Goal: Transaction & Acquisition: Purchase product/service

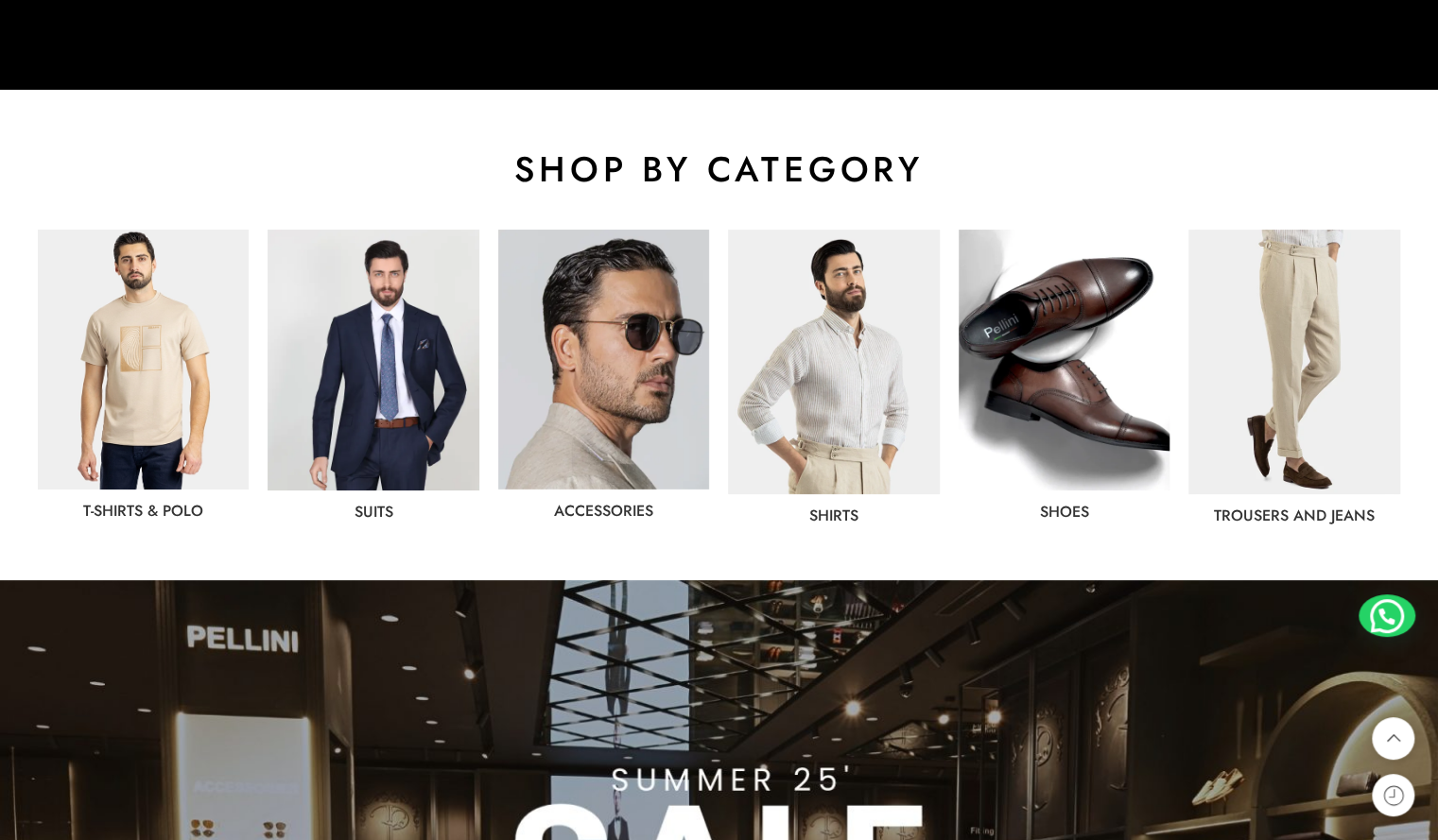
scroll to position [870, 0]
click at [424, 324] on img at bounding box center [373, 360] width 211 height 261
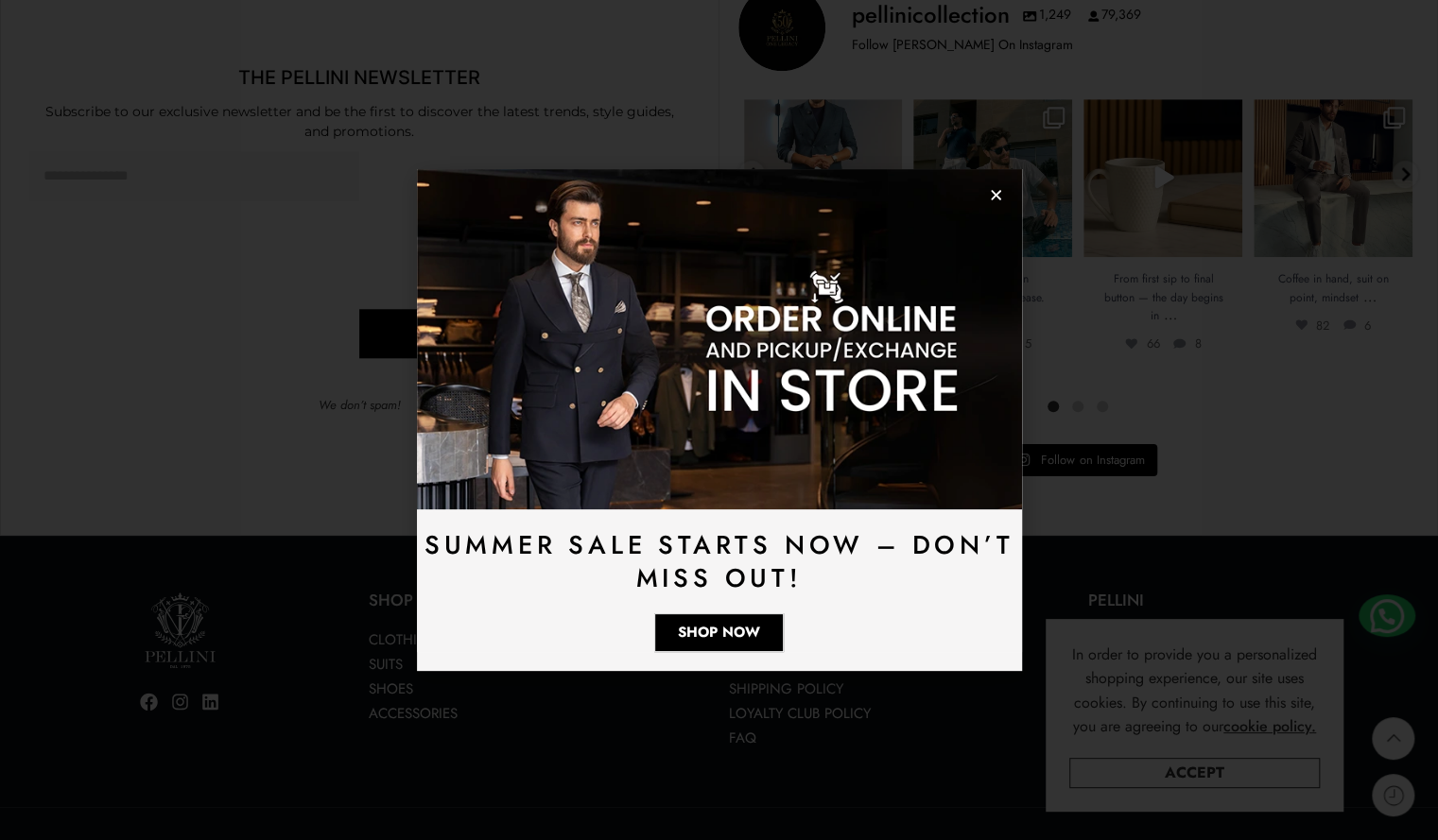
scroll to position [5309, 0]
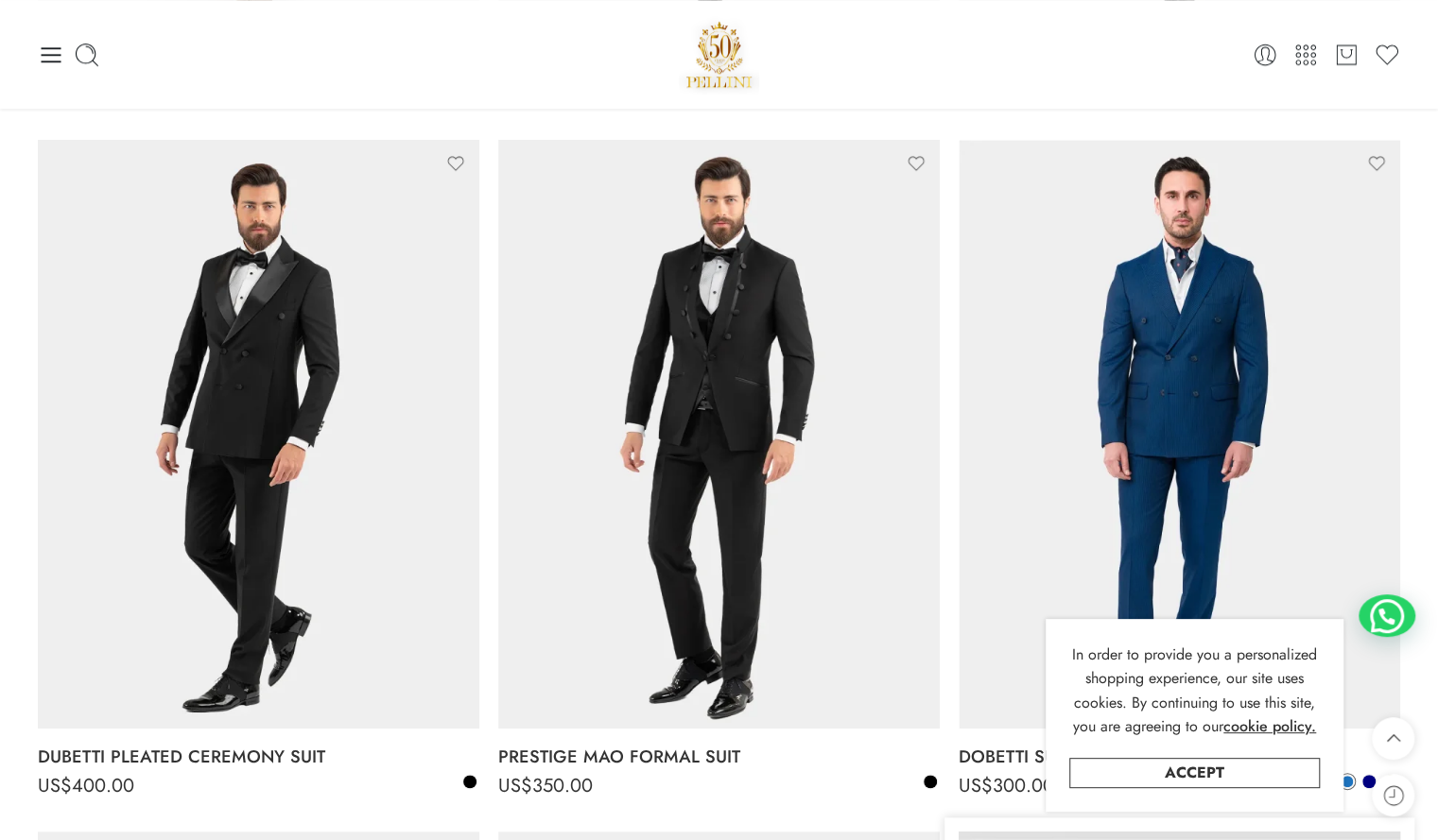
scroll to position [884, 0]
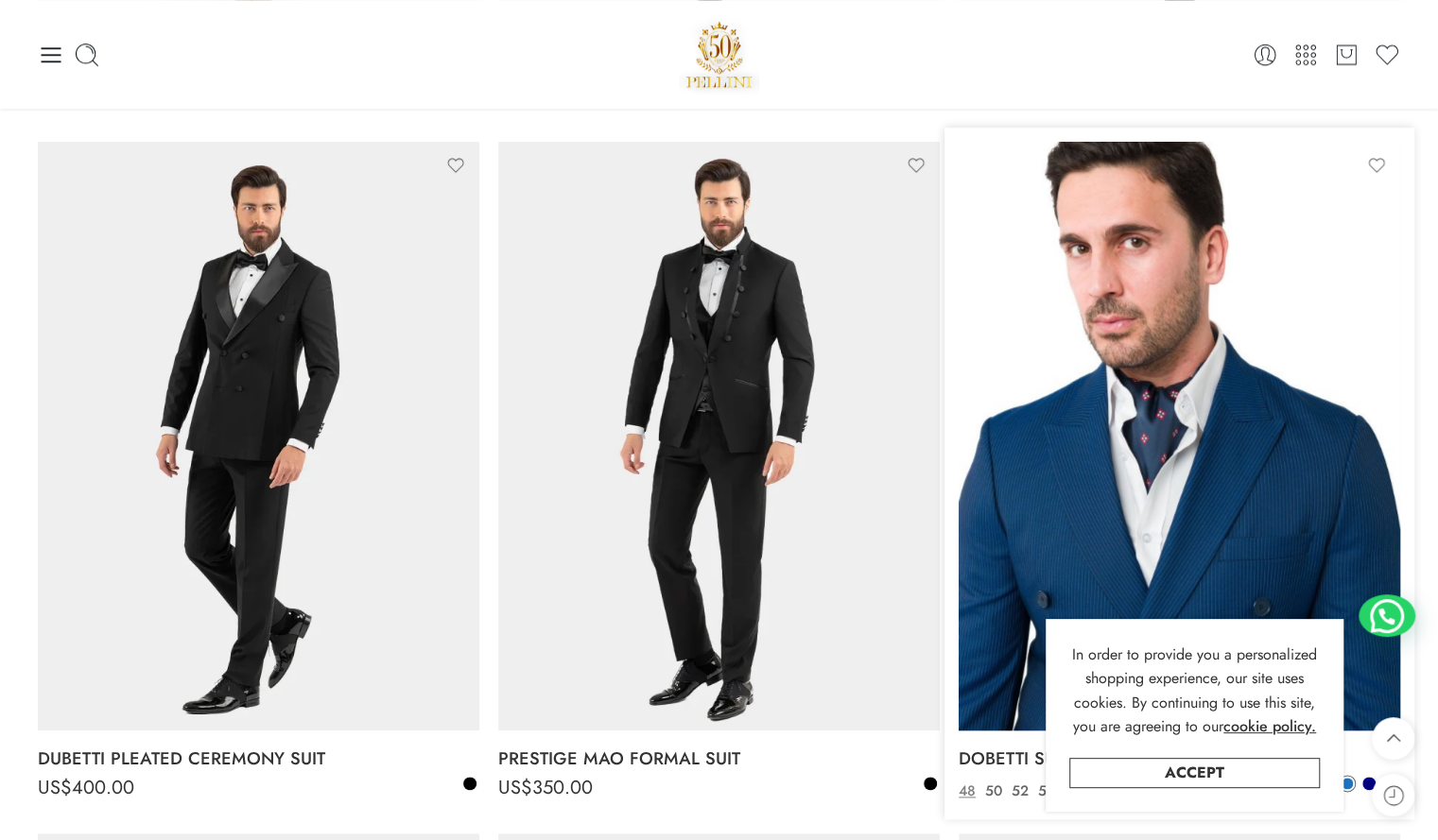
click at [1173, 258] on img at bounding box center [1179, 436] width 441 height 589
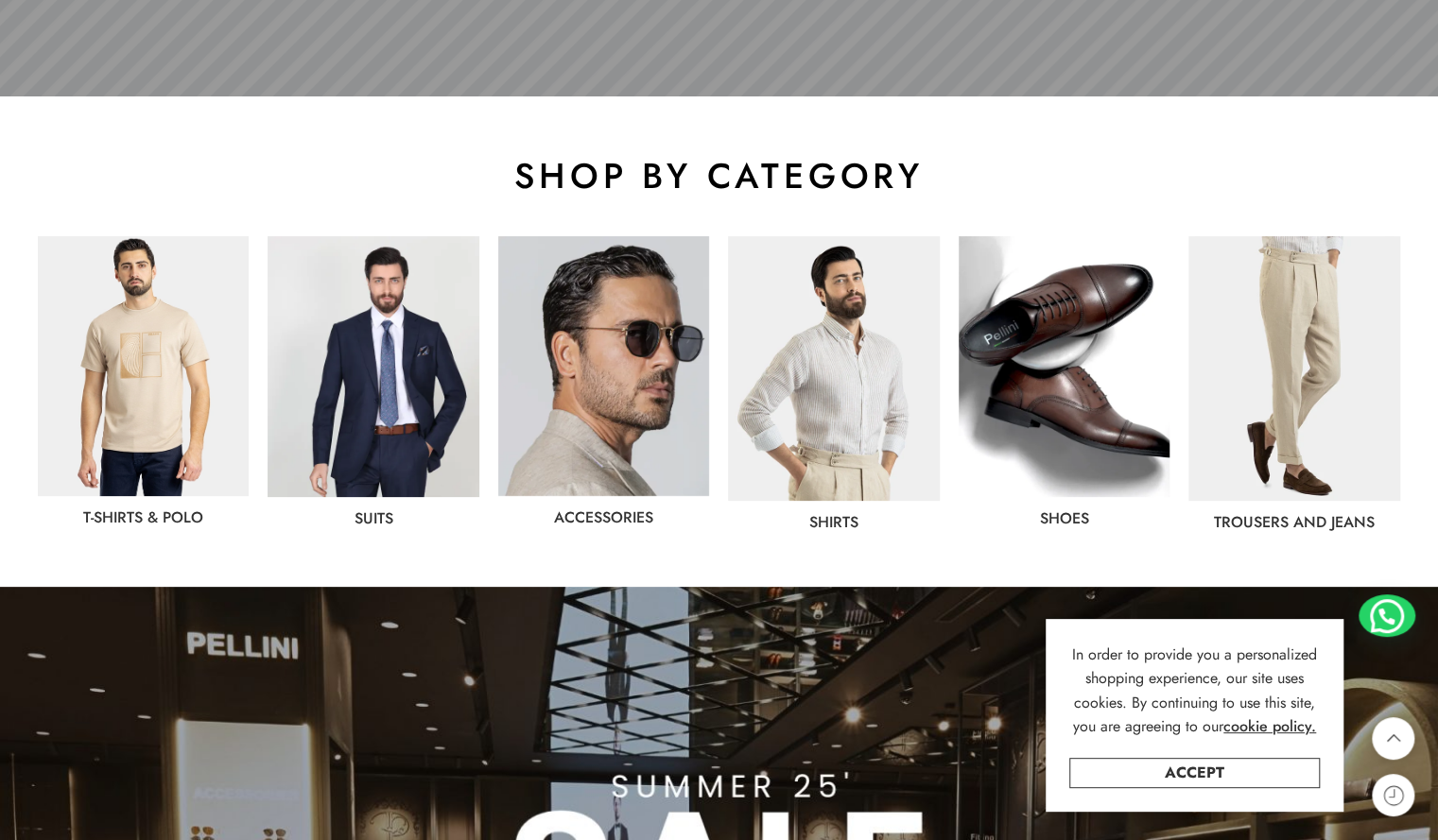
scroll to position [862, 0]
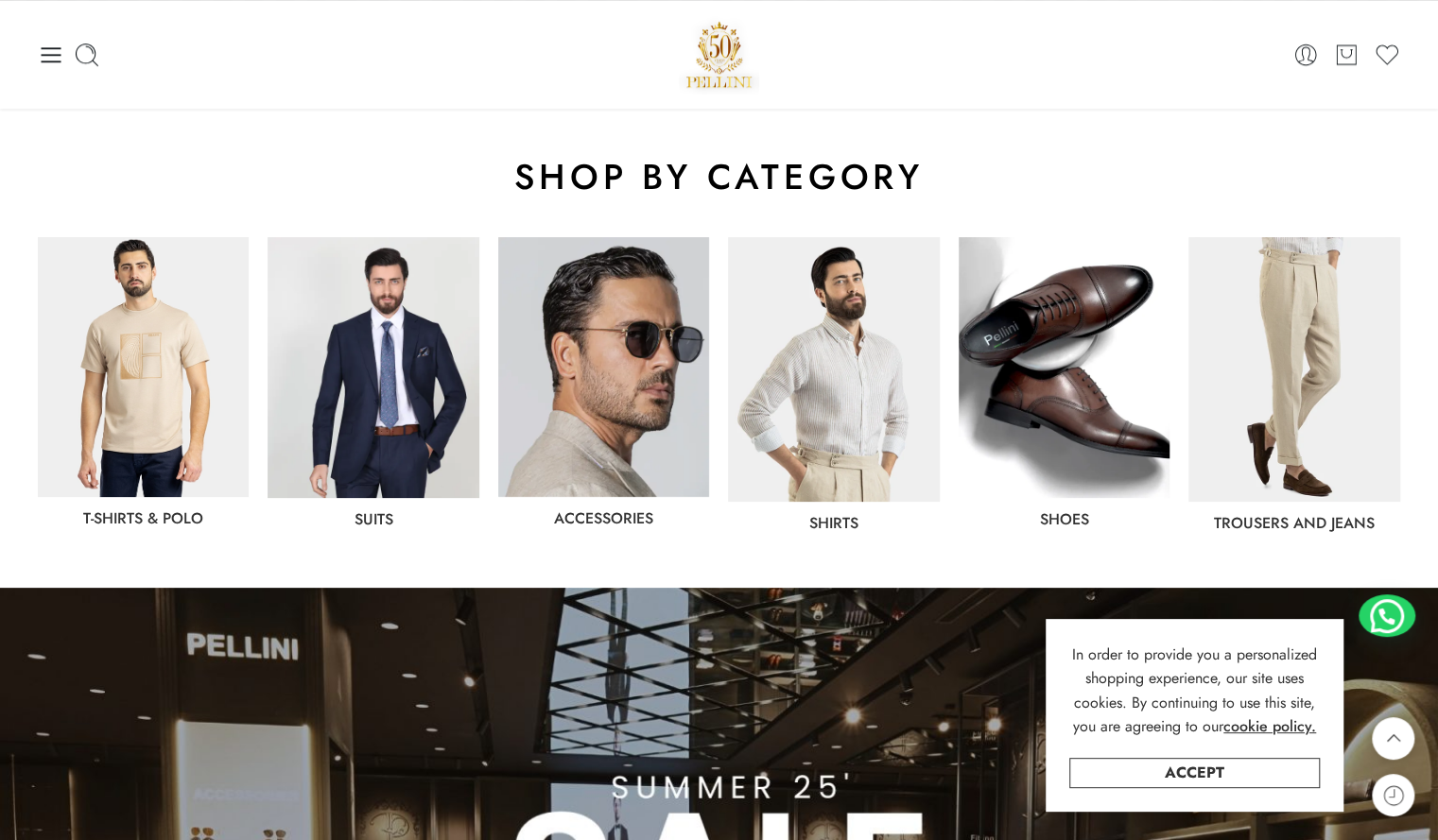
click at [498, 423] on div "Accessories" at bounding box center [603, 384] width 230 height 313
click at [448, 413] on img at bounding box center [373, 367] width 211 height 261
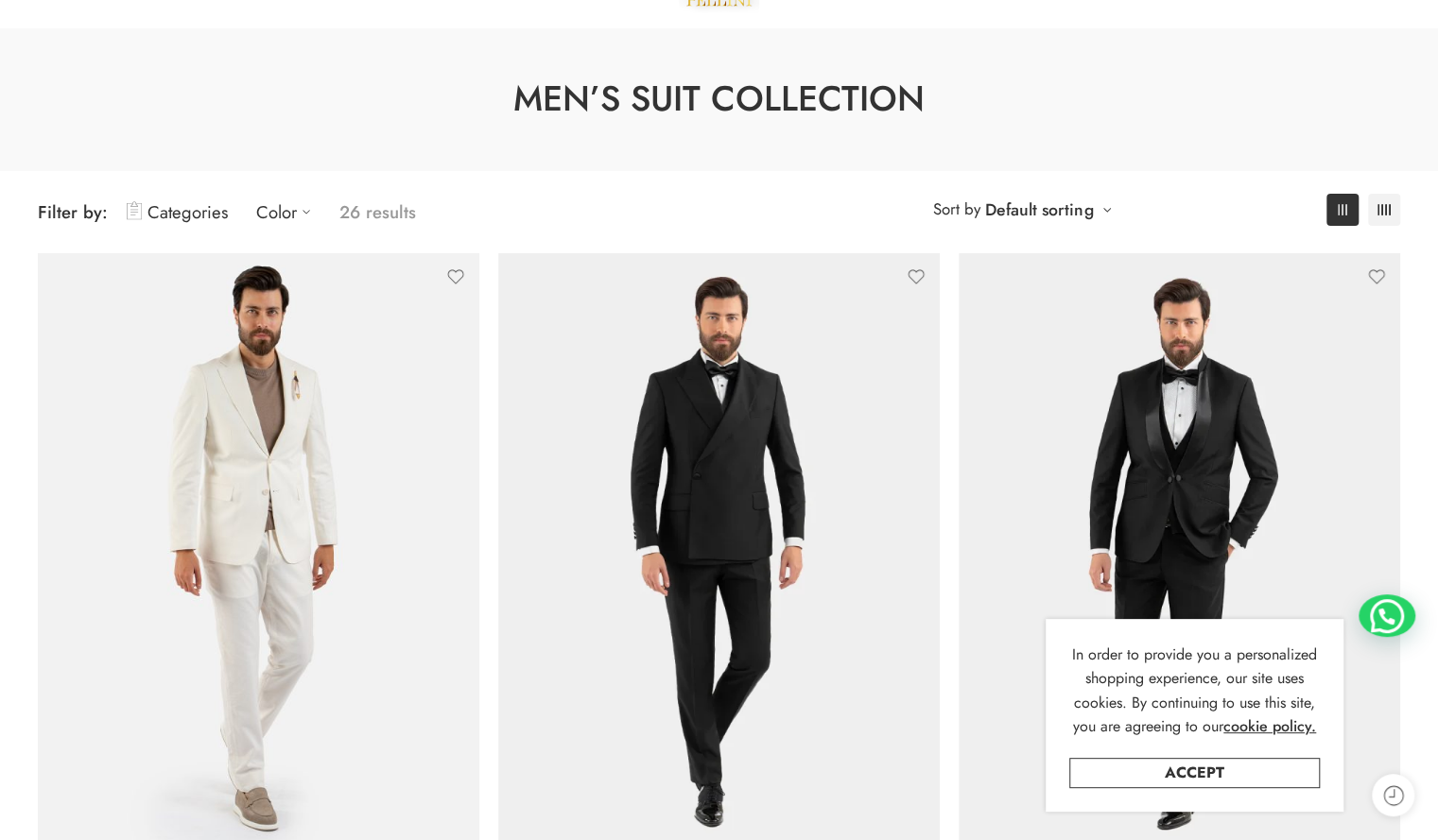
drag, startPoint x: 0, startPoint y: 0, endPoint x: 1122, endPoint y: 215, distance: 1142.4
click at [1122, 215] on div "**********" at bounding box center [719, 211] width 1363 height 44
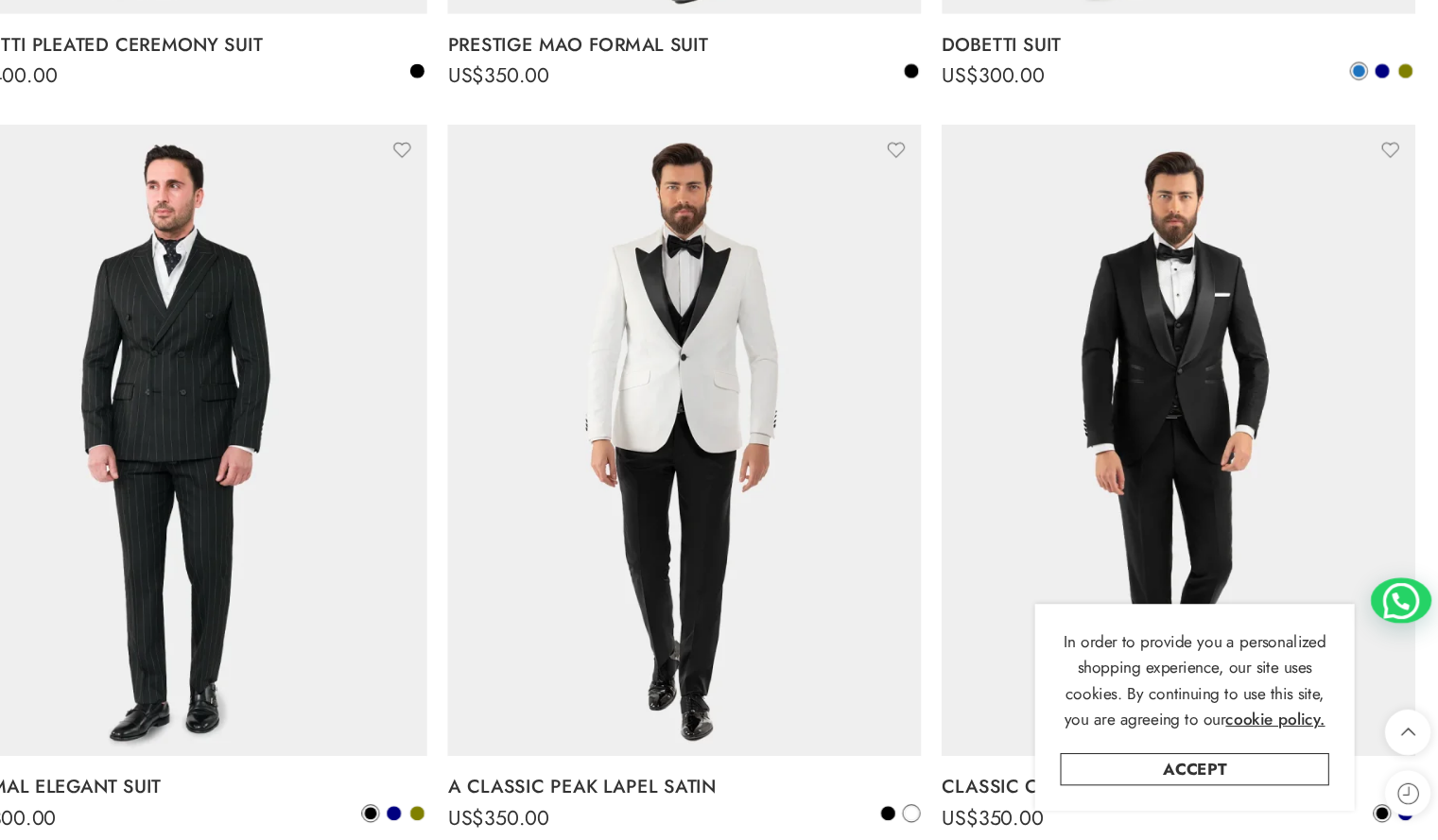
scroll to position [1557, 0]
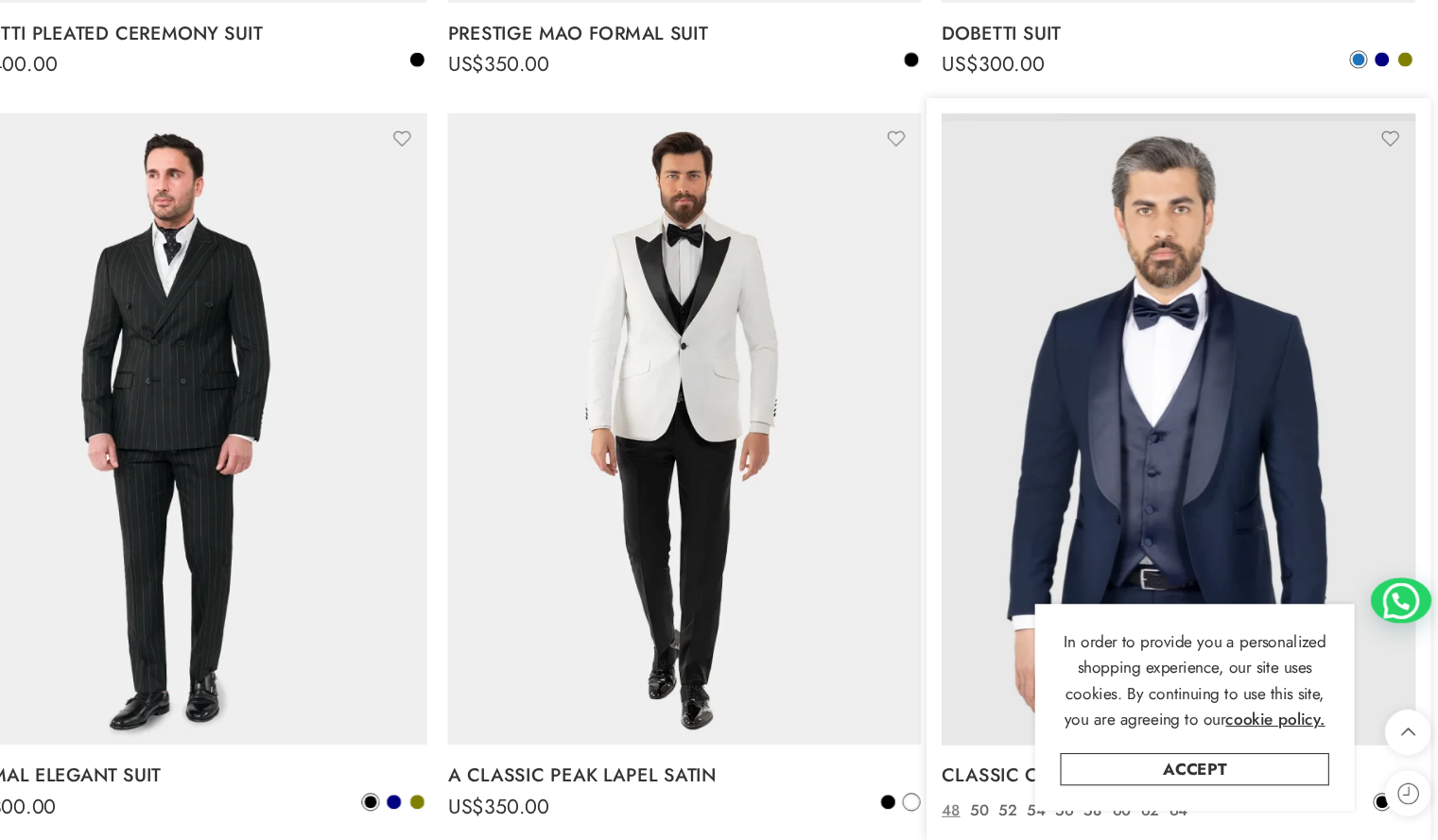
click at [1242, 378] on img at bounding box center [1179, 456] width 441 height 589
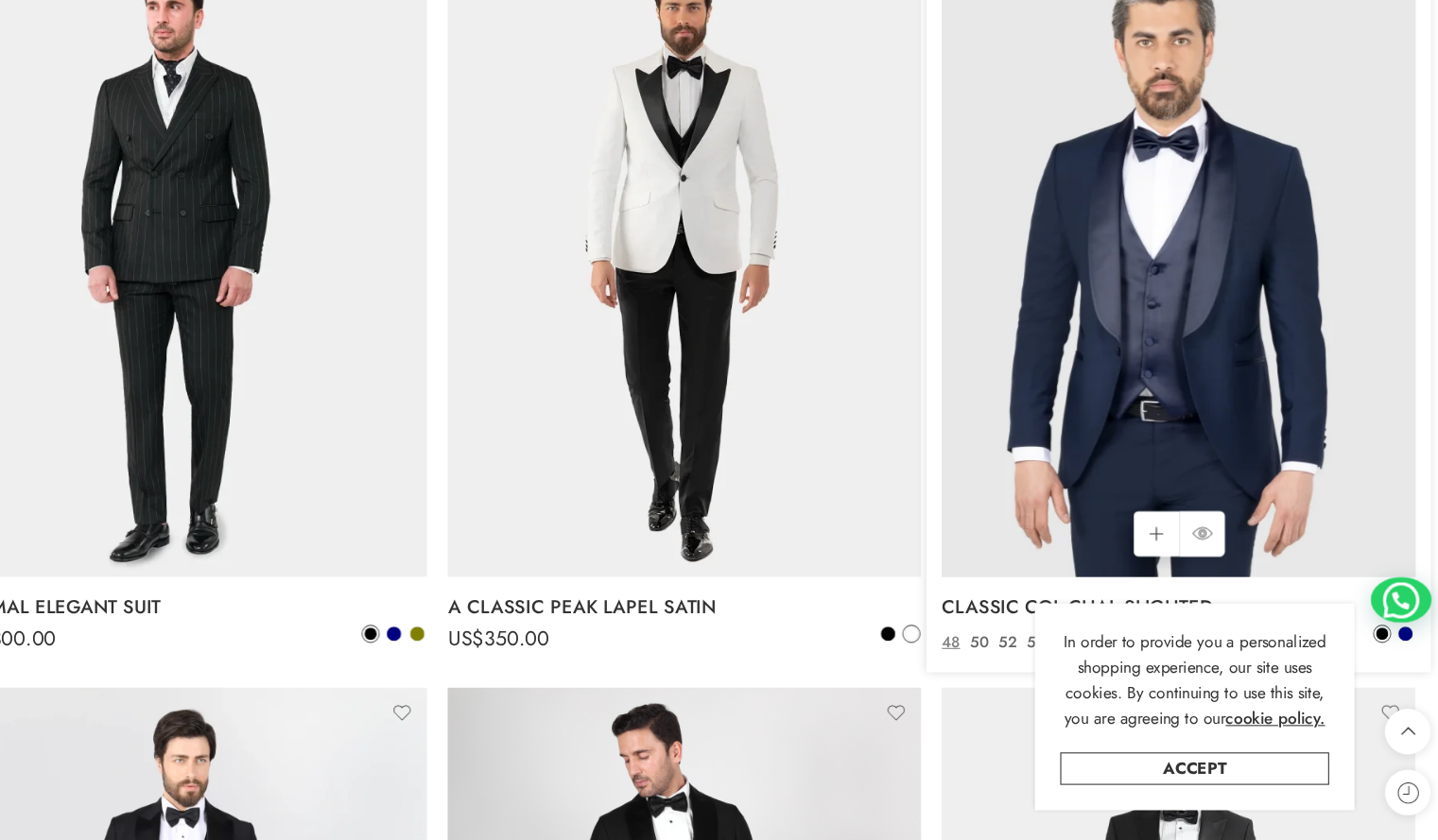
scroll to position [2041, 0]
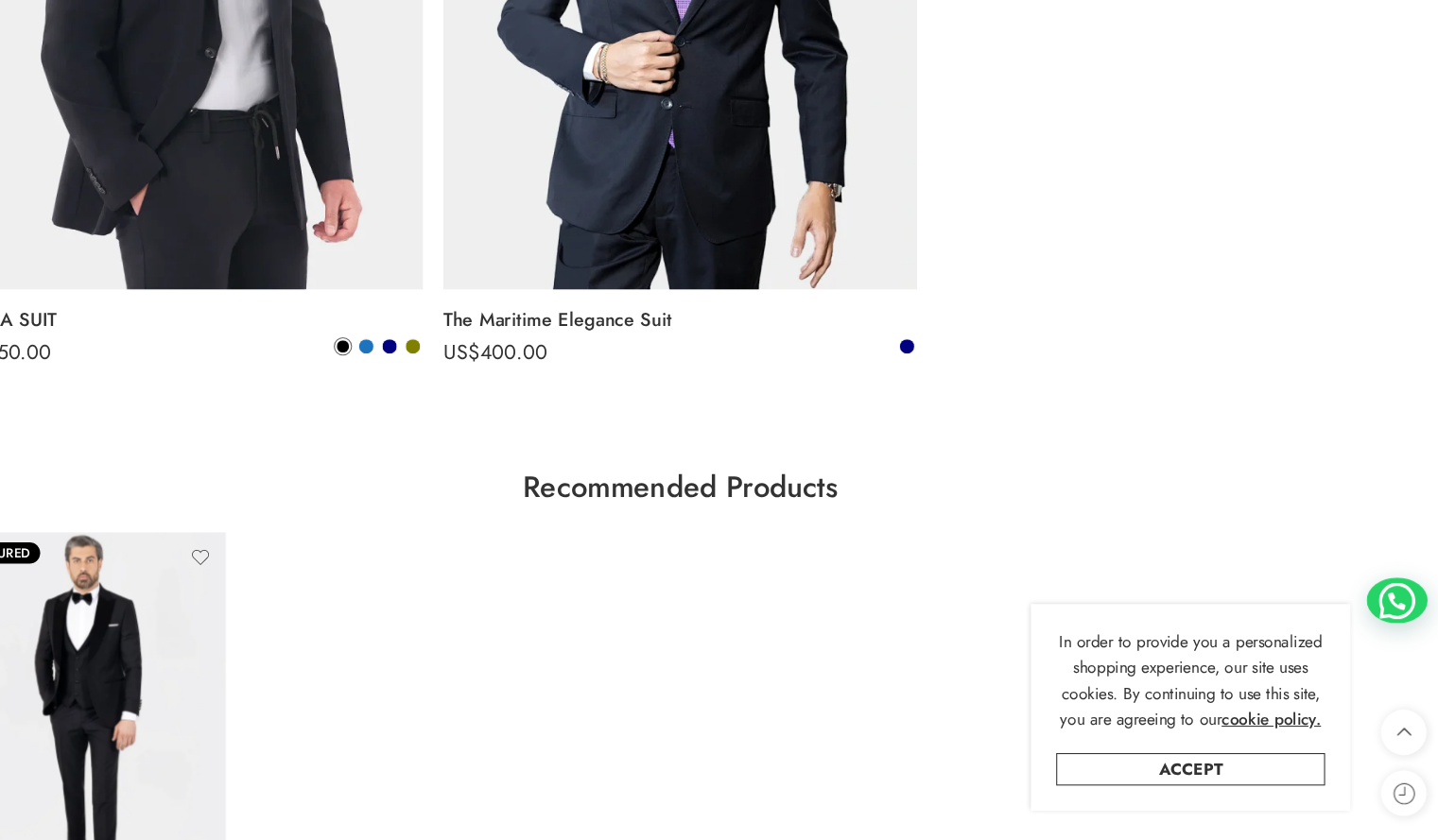
scroll to position [6154, 0]
click at [641, 348] on link "The Maritime Elegance Suit" at bounding box center [719, 354] width 441 height 38
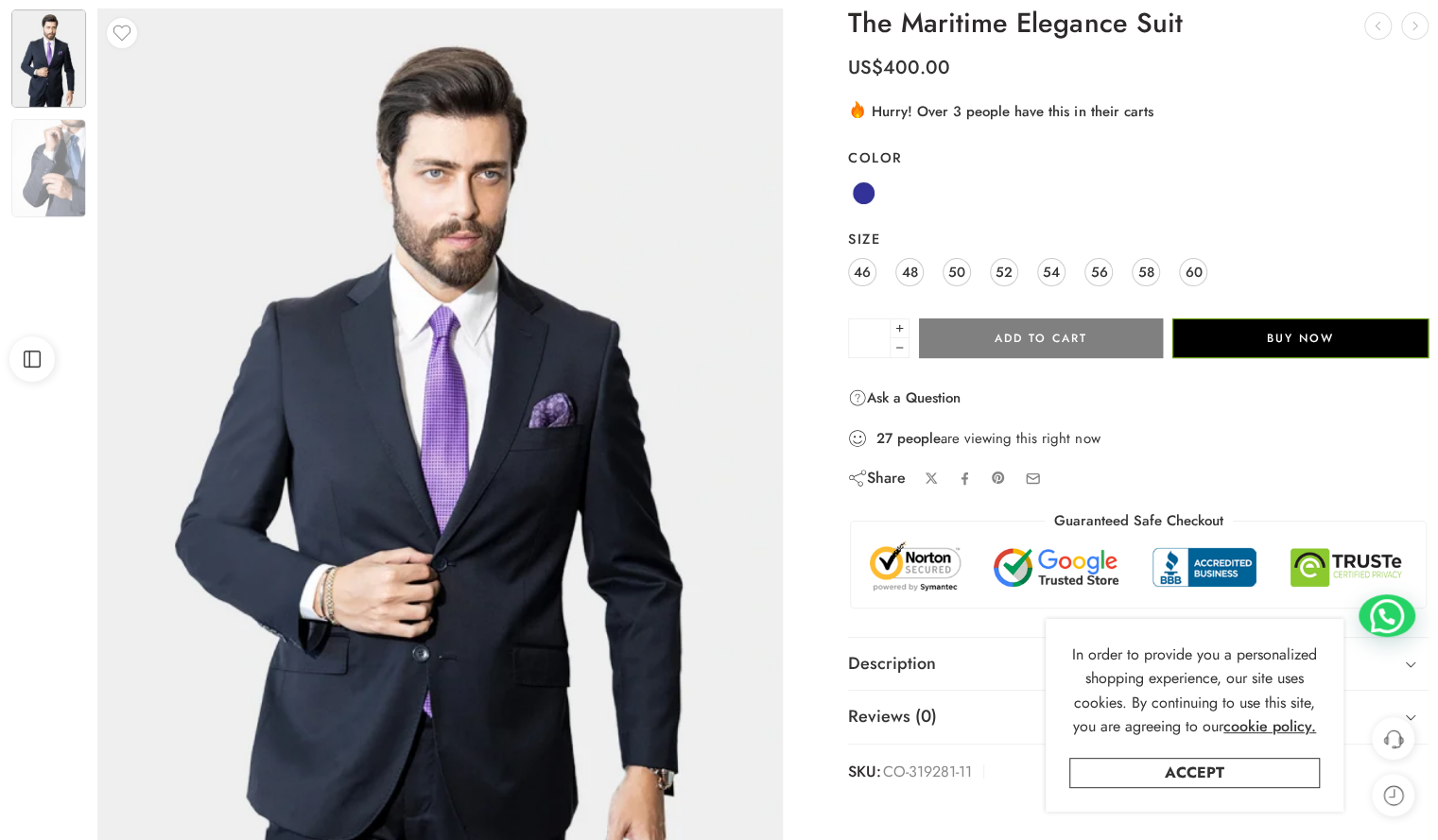
scroll to position [39, 0]
